Goal: Task Accomplishment & Management: Use online tool/utility

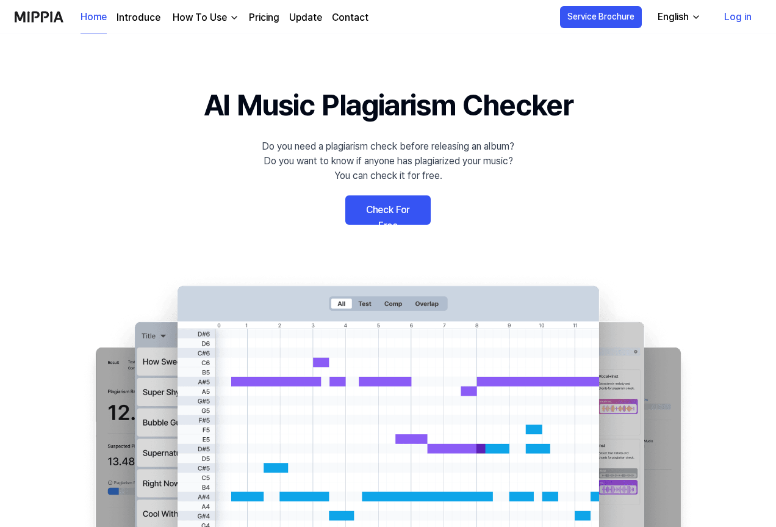
click at [388, 209] on link "Check For Free" at bounding box center [387, 209] width 85 height 29
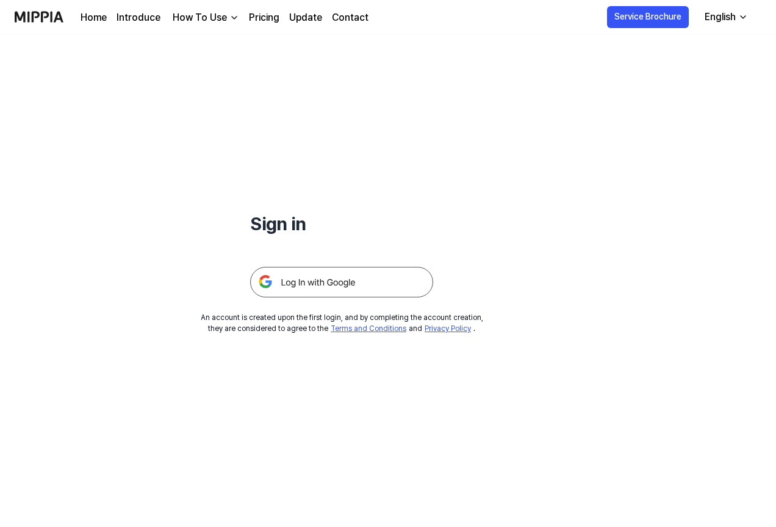
click at [304, 278] on img at bounding box center [341, 282] width 183 height 31
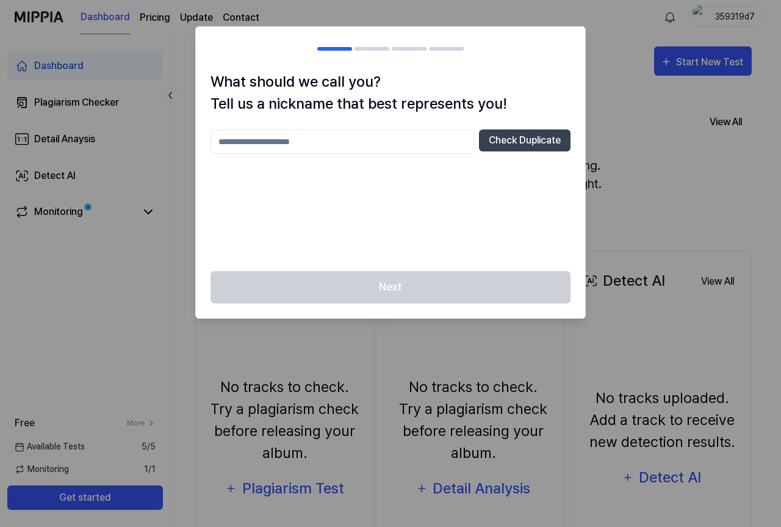
click at [488, 199] on div "Check Duplicate" at bounding box center [391, 192] width 360 height 127
click at [410, 291] on div "Next" at bounding box center [390, 294] width 389 height 47
click at [598, 65] on div at bounding box center [390, 263] width 781 height 527
click at [604, 62] on div at bounding box center [390, 263] width 781 height 527
drag, startPoint x: 444, startPoint y: 79, endPoint x: 513, endPoint y: 139, distance: 91.8
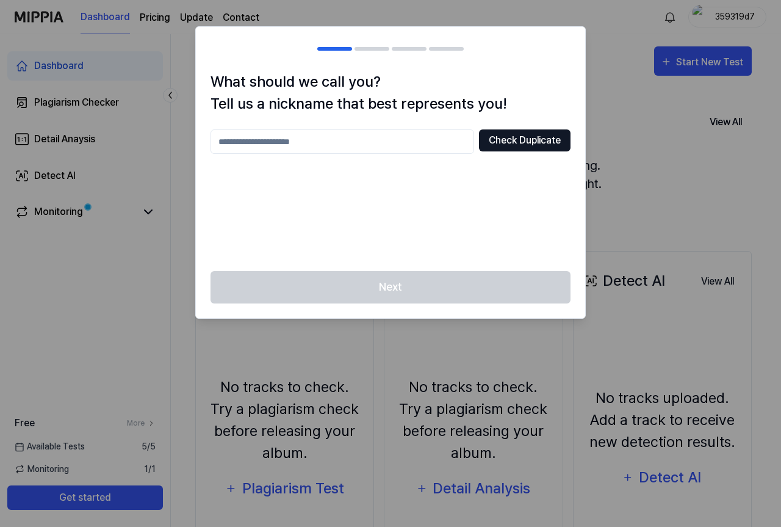
click at [445, 82] on h1 "What should we call you? Tell us a nickname that best represents you!" at bounding box center [391, 93] width 360 height 44
click at [516, 139] on button "Check Duplicate" at bounding box center [525, 140] width 92 height 22
click at [320, 141] on input "text" at bounding box center [343, 141] width 264 height 24
type input "*"
type input "**********"
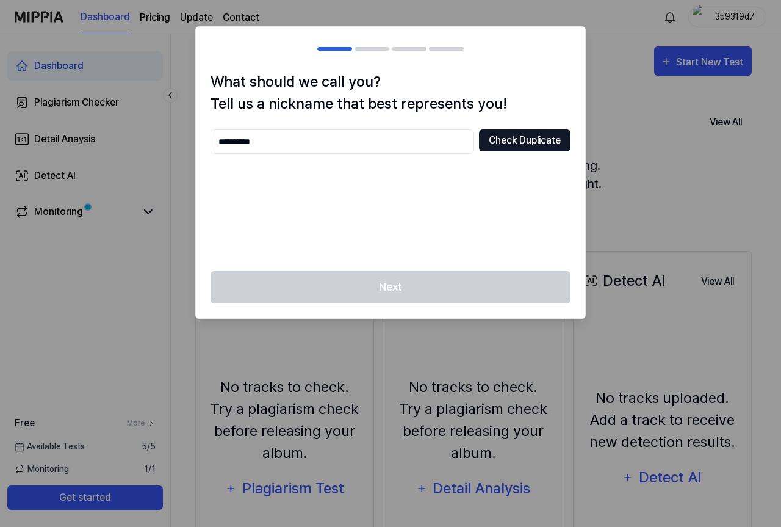
click at [497, 138] on button "Check Duplicate" at bounding box center [525, 140] width 92 height 22
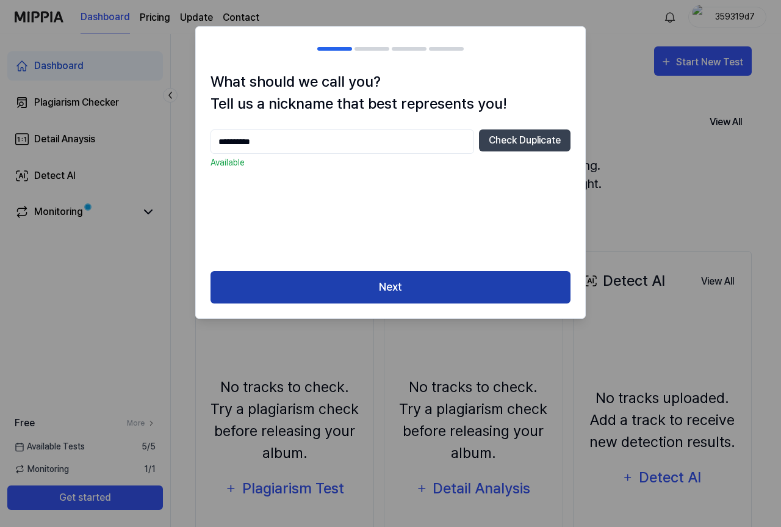
click at [379, 290] on button "Next" at bounding box center [391, 287] width 360 height 32
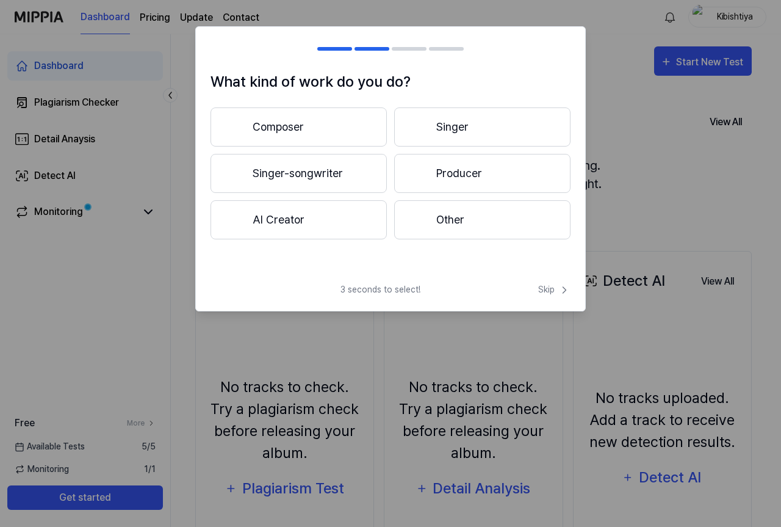
click at [328, 172] on button "Singer-songwriter" at bounding box center [299, 173] width 176 height 39
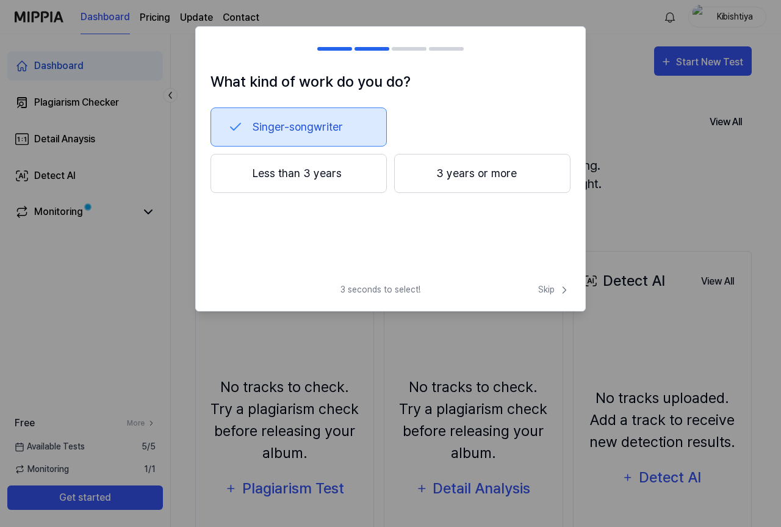
click at [292, 172] on button "Less than 3 years" at bounding box center [299, 173] width 176 height 39
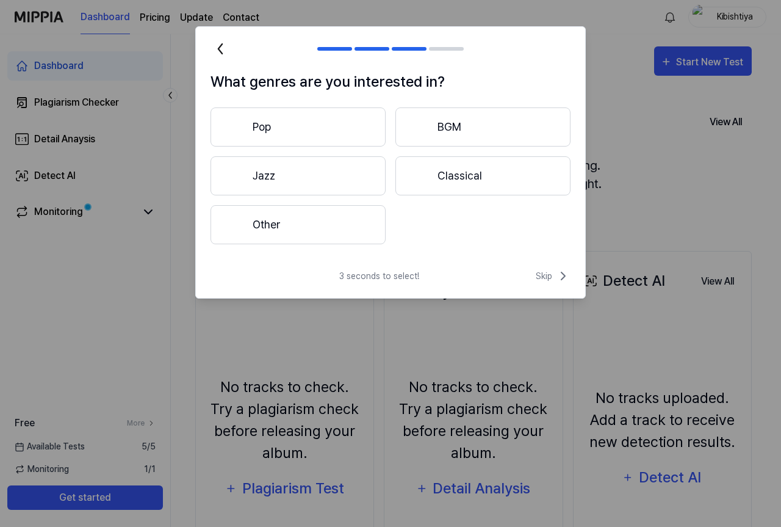
click at [316, 225] on button "Other" at bounding box center [298, 224] width 175 height 39
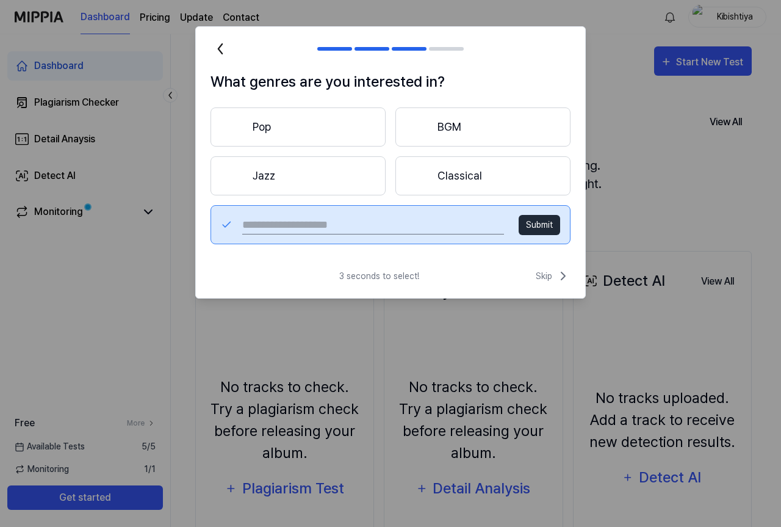
click at [518, 69] on h2 at bounding box center [390, 49] width 389 height 44
click at [330, 125] on button "Pop" at bounding box center [298, 126] width 175 height 39
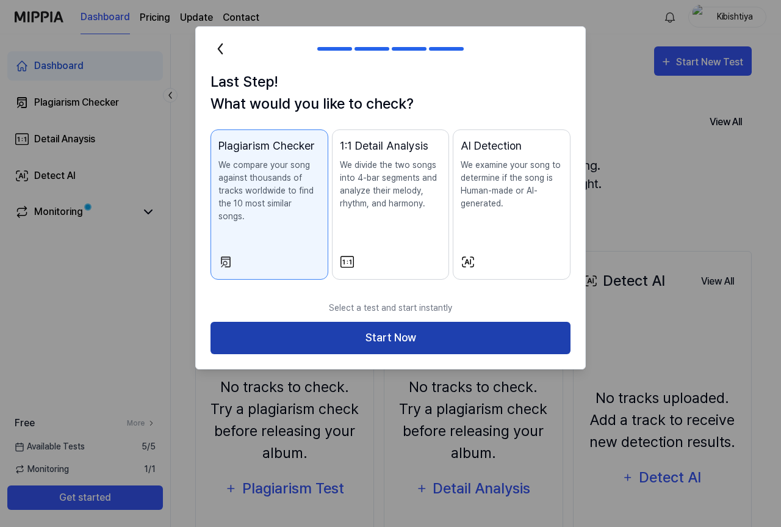
click at [414, 327] on button "Start Now" at bounding box center [391, 338] width 360 height 32
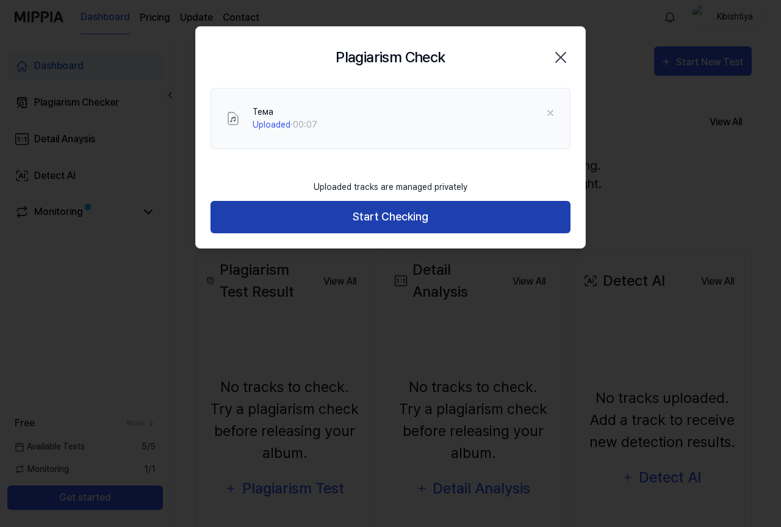
click at [381, 222] on button "Start Checking" at bounding box center [391, 217] width 360 height 32
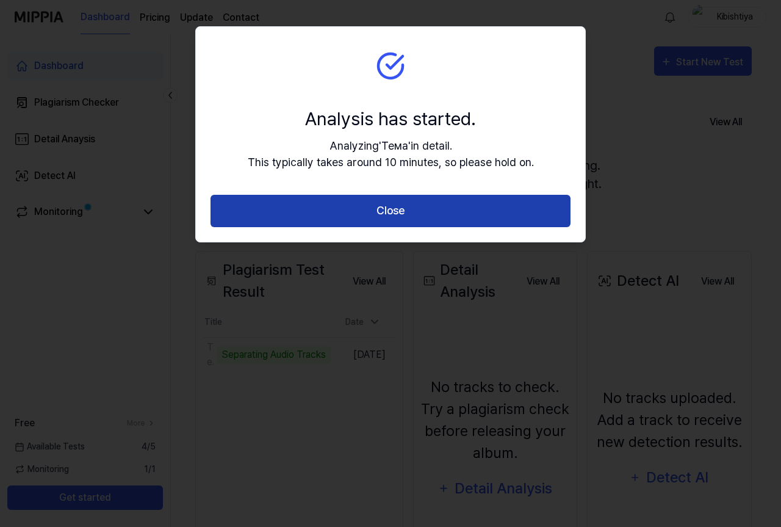
click at [380, 215] on button "Close" at bounding box center [391, 211] width 360 height 32
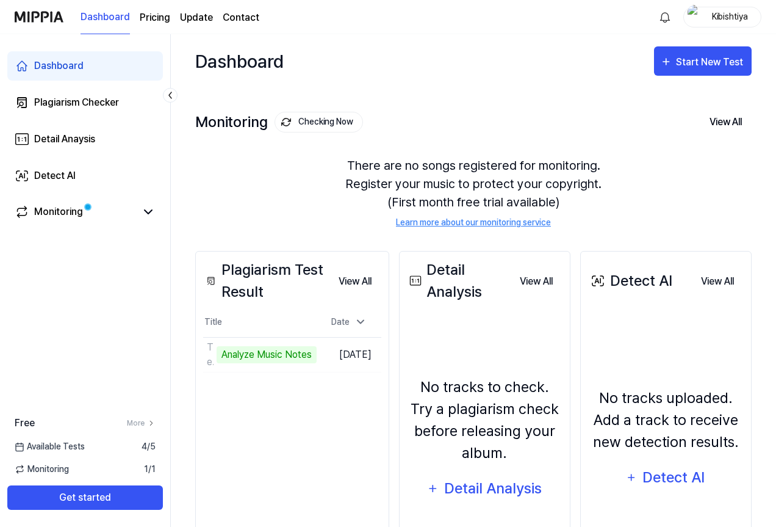
scroll to position [61, 0]
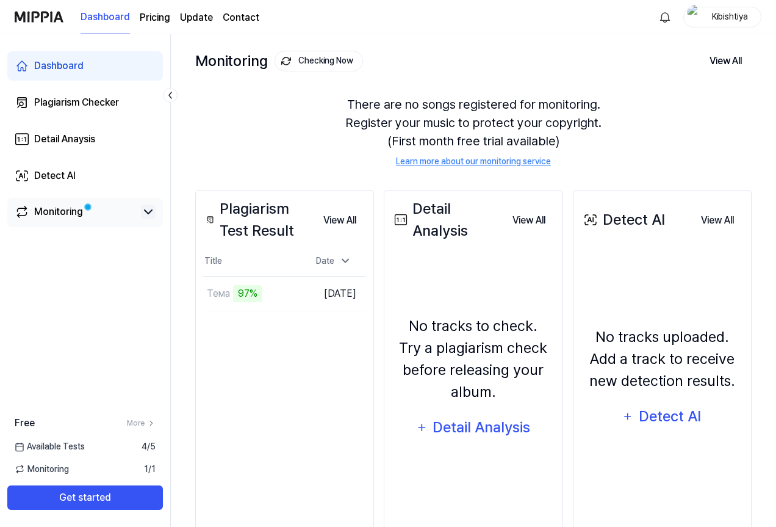
click at [152, 210] on icon at bounding box center [148, 212] width 7 height 4
click at [152, 210] on icon at bounding box center [148, 211] width 15 height 15
click at [255, 342] on div "Plagiarism Test Result View All Plagiarism Test Result Title Date Тема Go to Re…" at bounding box center [284, 370] width 179 height 360
click at [247, 293] on button "Go to Results" at bounding box center [268, 294] width 65 height 20
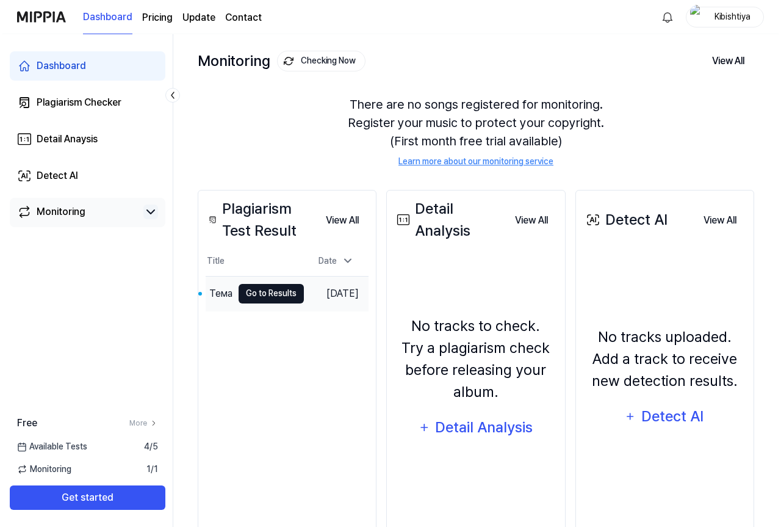
scroll to position [0, 0]
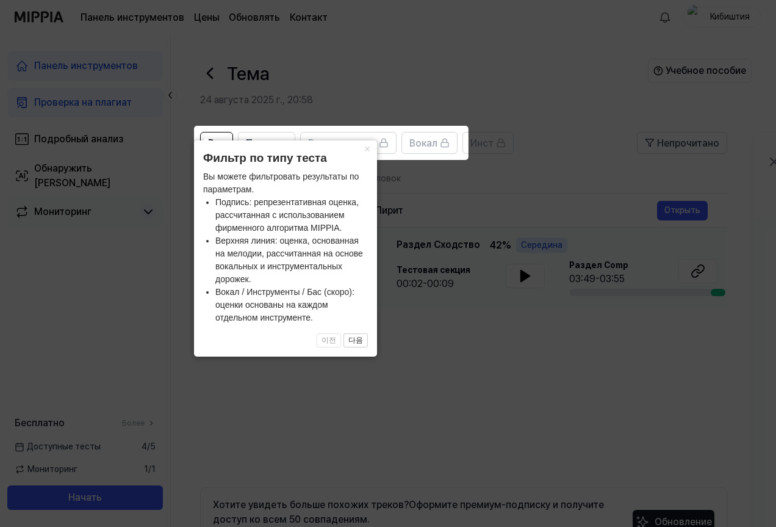
click at [428, 331] on icon at bounding box center [390, 263] width 781 height 527
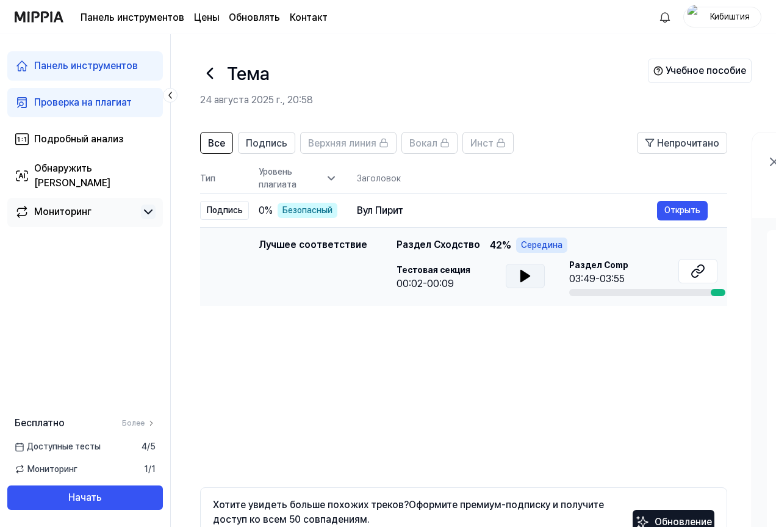
click at [522, 275] on icon at bounding box center [525, 275] width 9 height 11
click at [587, 277] on font "03:49-03:55" at bounding box center [597, 279] width 56 height 12
click at [693, 272] on icon at bounding box center [695, 273] width 7 height 8
click at [366, 209] on font "Вул Пирит" at bounding box center [380, 210] width 46 height 12
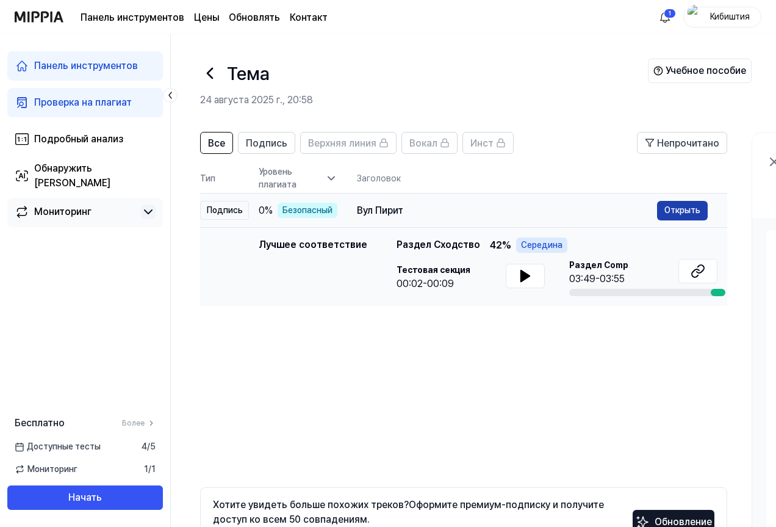
click at [676, 214] on font "Открыть" at bounding box center [683, 210] width 36 height 10
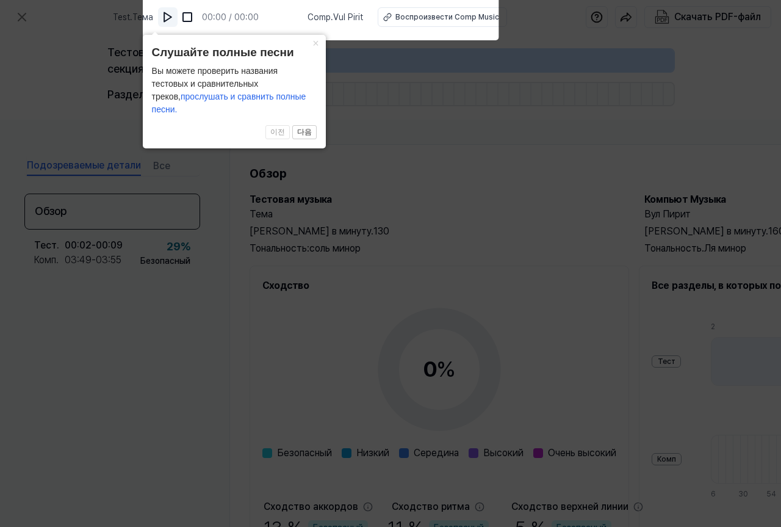
click at [174, 16] on img at bounding box center [168, 17] width 12 height 12
click at [316, 49] on font "×" at bounding box center [316, 43] width 7 height 12
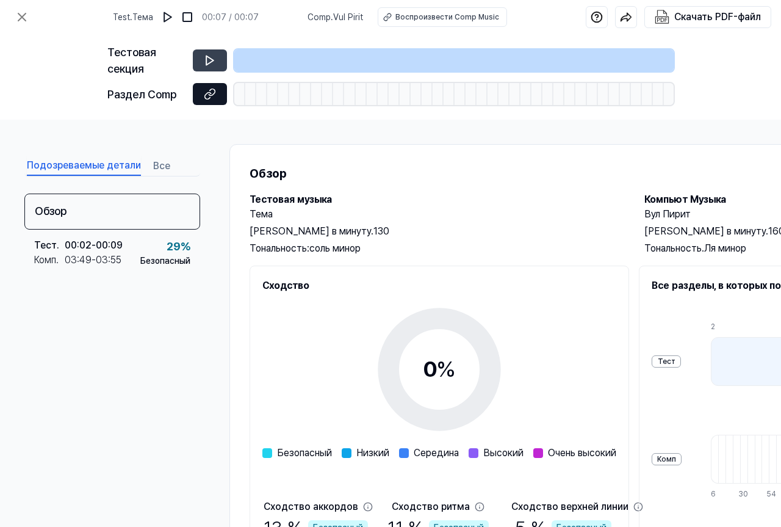
click at [209, 96] on icon at bounding box center [210, 94] width 12 height 12
